Goal: Task Accomplishment & Management: Use online tool/utility

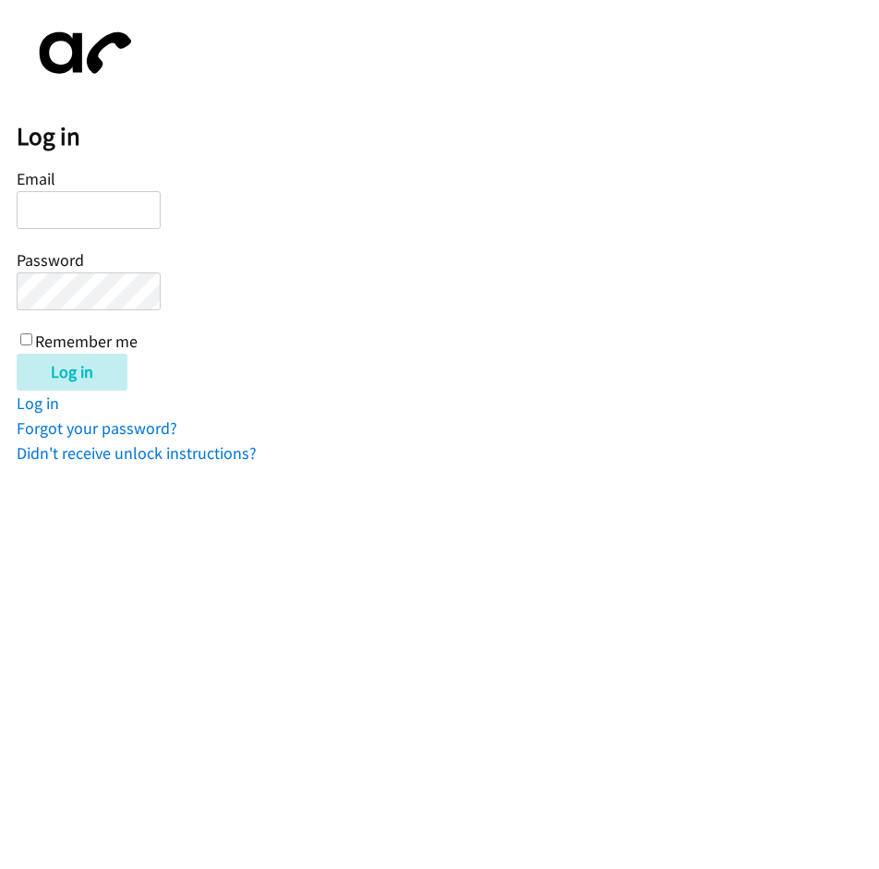
type input "[EMAIL_ADDRESS][DOMAIN_NAME]"
click at [63, 341] on label "Remember me" at bounding box center [86, 341] width 103 height 21
click at [32, 341] on input "Remember me" at bounding box center [26, 339] width 12 height 12
checkbox input "true"
click at [70, 364] on input "Log in" at bounding box center [72, 372] width 111 height 37
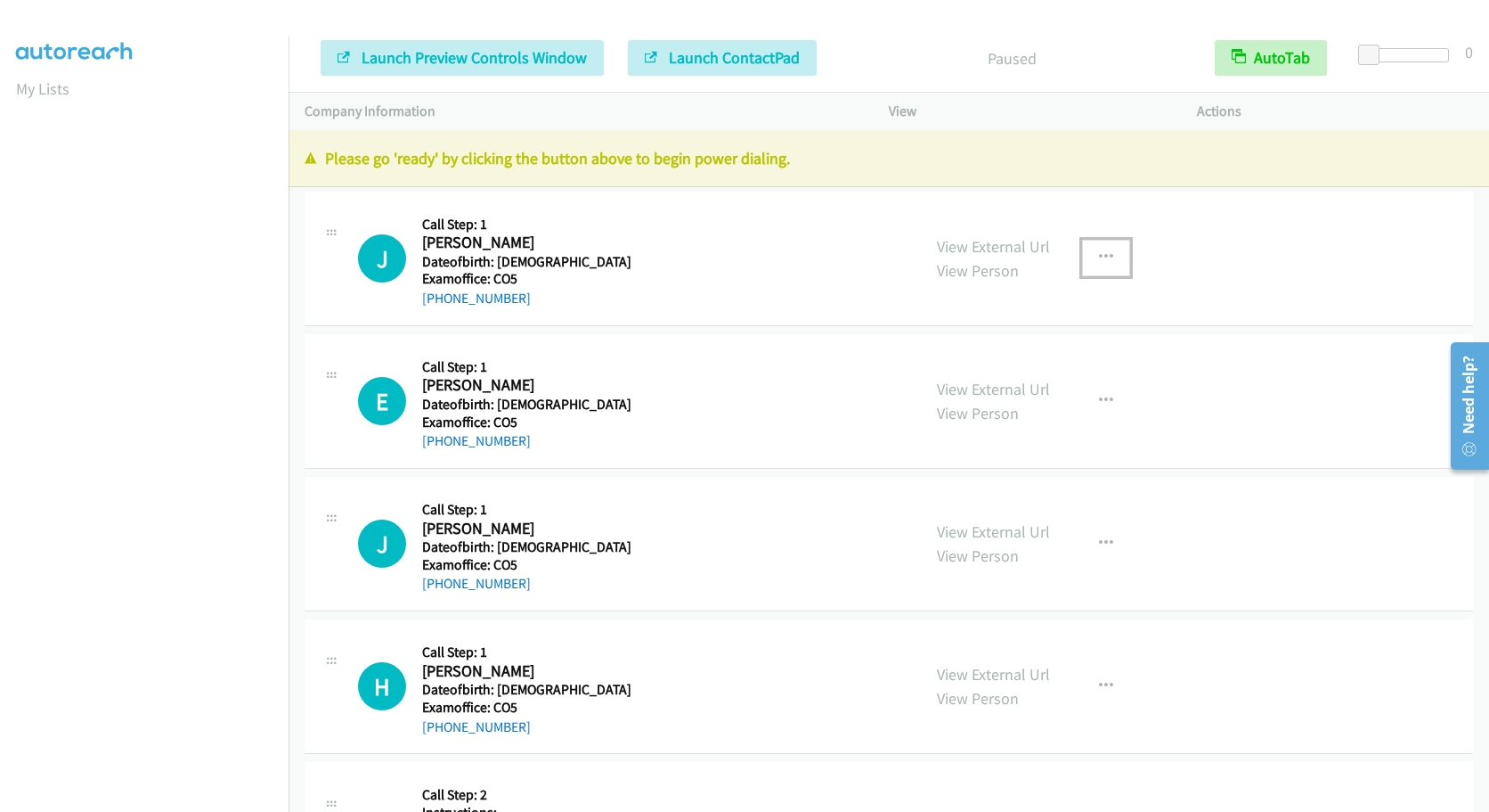
click at [1110, 251] on icon "button" at bounding box center [1106, 257] width 14 height 14
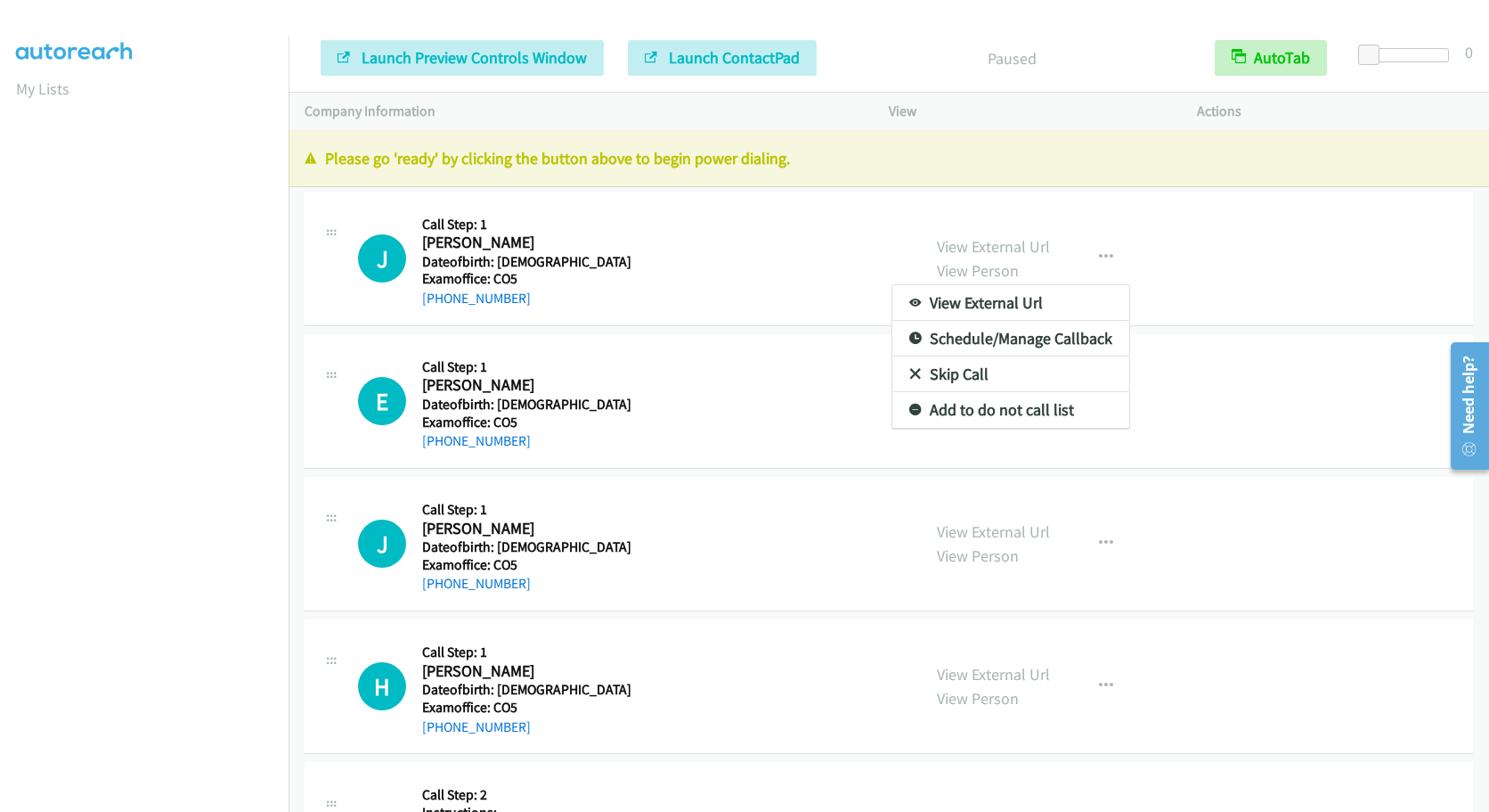
click at [1095, 262] on div at bounding box center [744, 406] width 1489 height 812
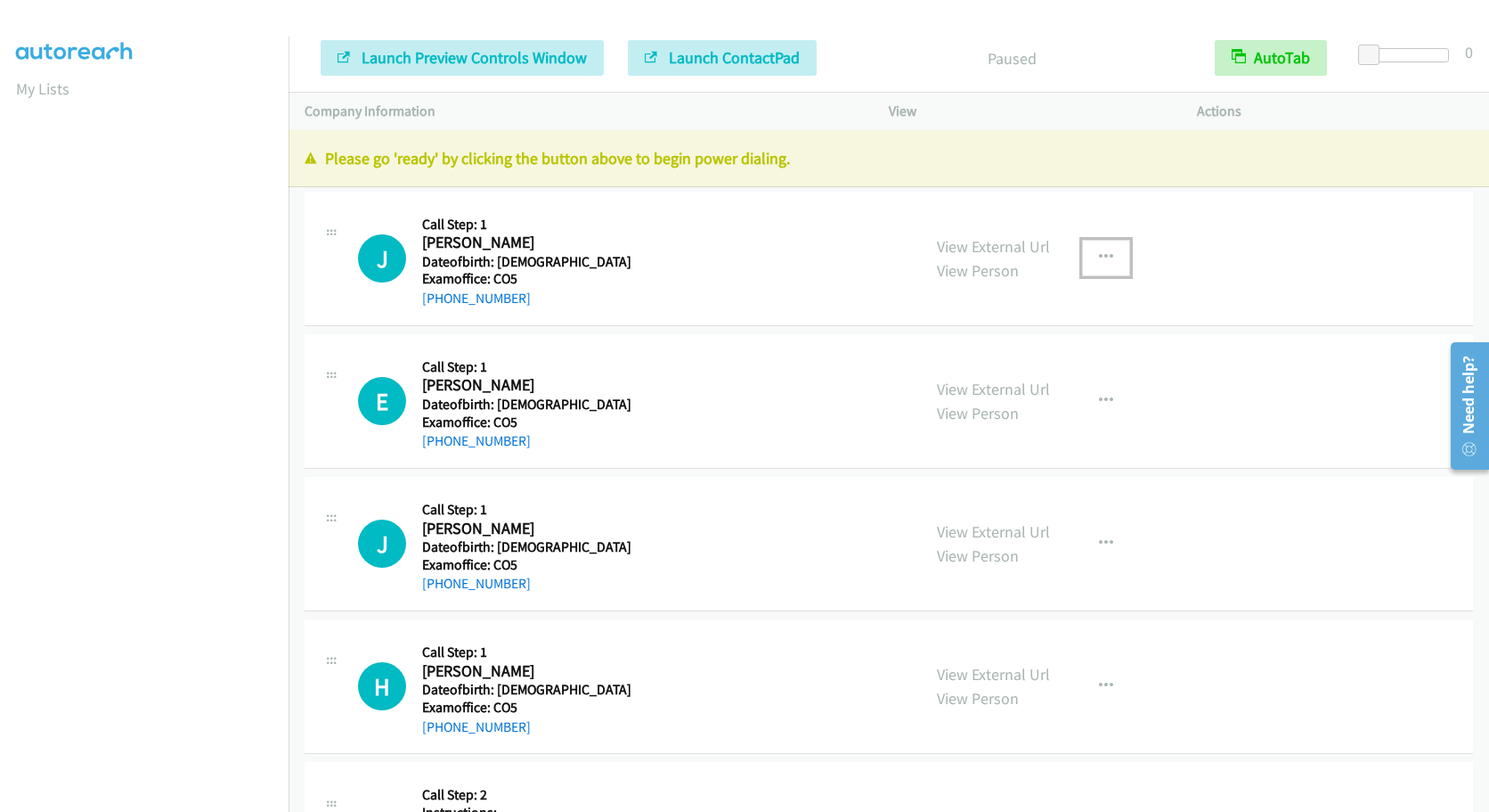
click at [1110, 261] on icon "button" at bounding box center [1106, 257] width 14 height 14
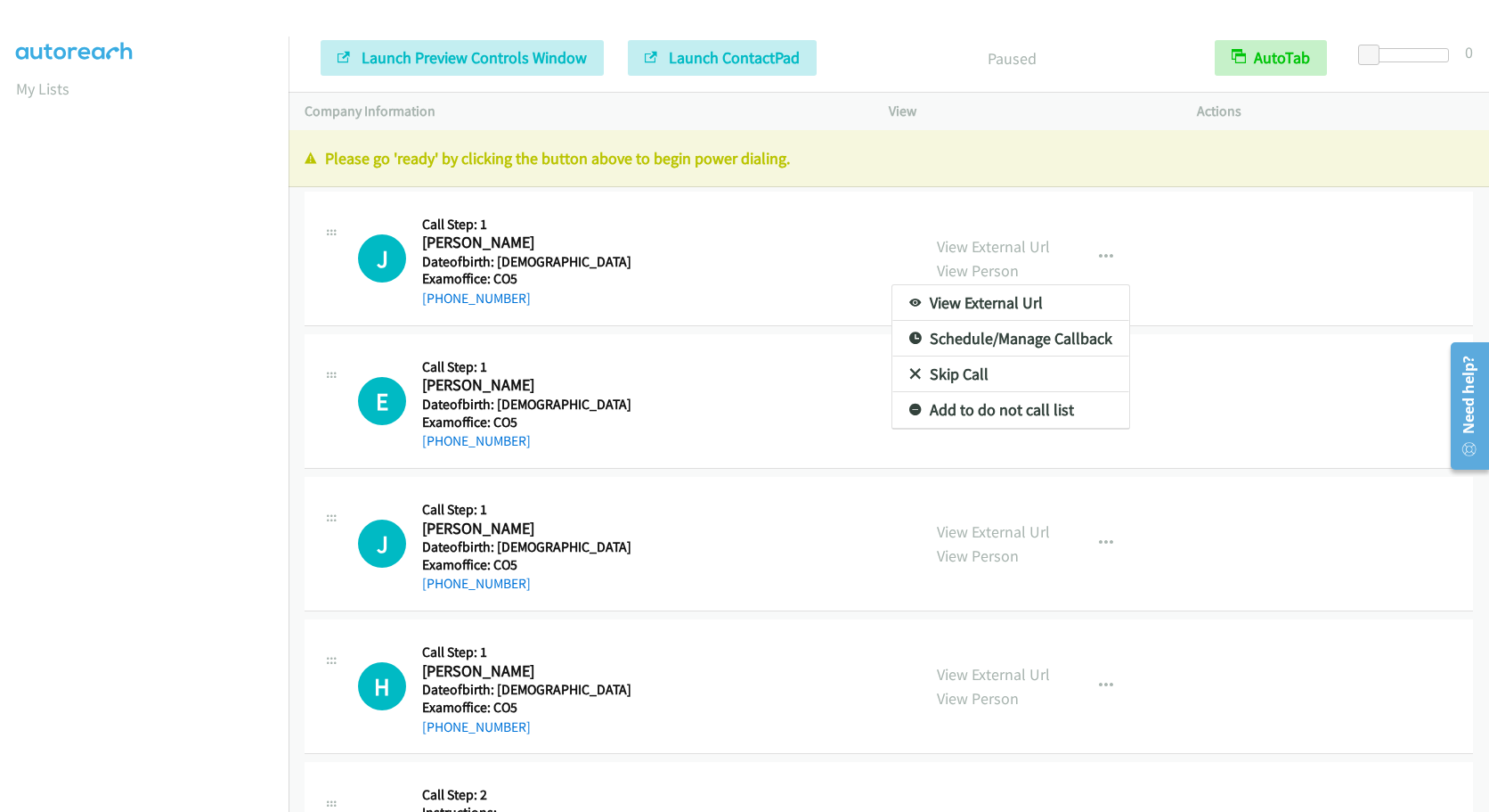
click at [1198, 296] on div at bounding box center [744, 406] width 1489 height 812
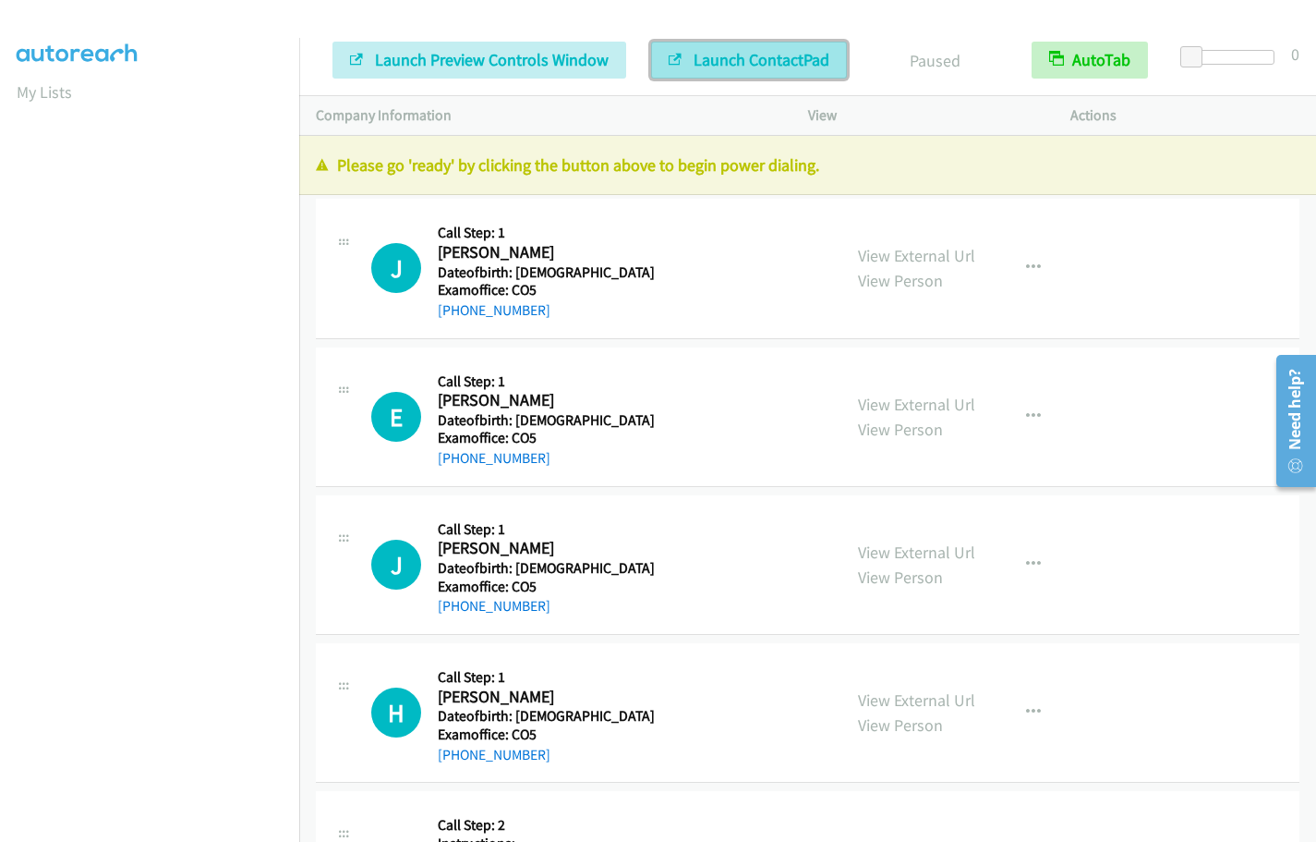
click at [746, 56] on span "Launch ContactPad" at bounding box center [762, 59] width 136 height 21
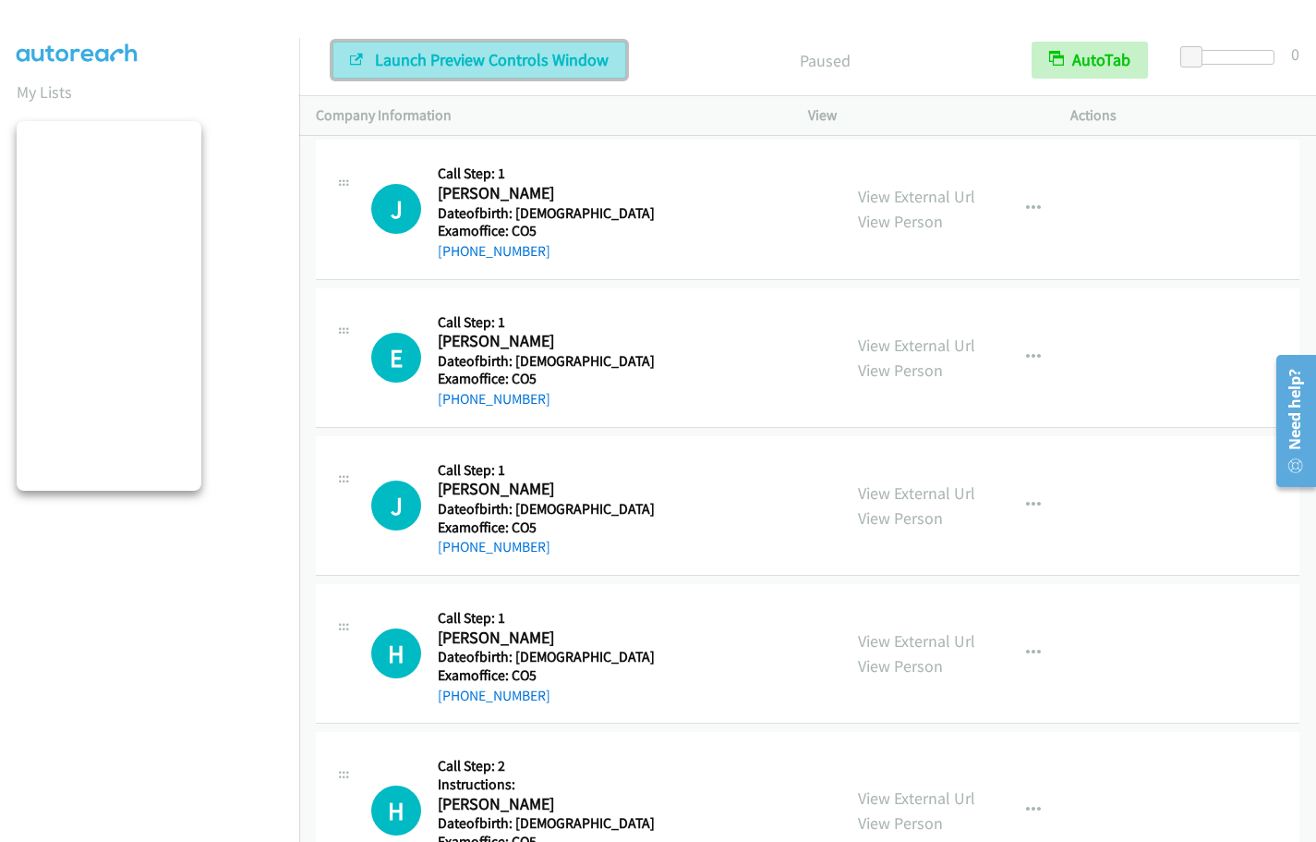
click at [458, 47] on button "Launch Preview Controls Window" at bounding box center [480, 60] width 294 height 37
click at [467, 48] on button "Launch Preview Controls Window" at bounding box center [480, 60] width 294 height 37
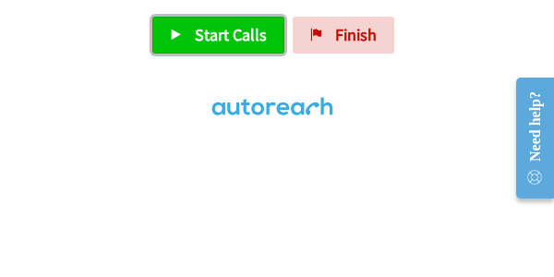
click at [218, 36] on span "Start Calls" at bounding box center [231, 34] width 72 height 21
click at [248, 34] on span "Start Calls" at bounding box center [231, 34] width 72 height 21
click at [209, 42] on span "Start Calls" at bounding box center [231, 34] width 72 height 21
click at [205, 24] on span "Start Calls" at bounding box center [231, 34] width 72 height 21
click at [202, 32] on span "Start Calls" at bounding box center [231, 34] width 72 height 21
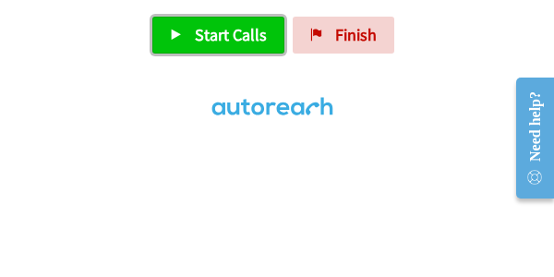
click at [220, 37] on span "Start Calls" at bounding box center [231, 34] width 72 height 21
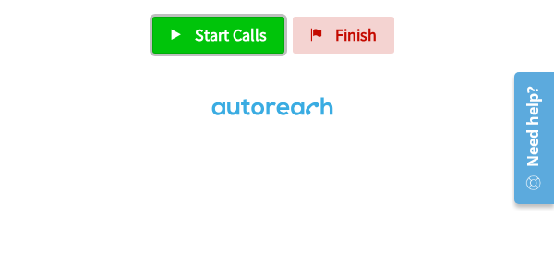
click at [200, 31] on span "Start Calls" at bounding box center [231, 34] width 72 height 21
click at [228, 54] on img at bounding box center [273, 86] width 139 height 65
click at [225, 37] on span "Start Calls" at bounding box center [231, 34] width 72 height 21
